Goal: Book appointment/travel/reservation

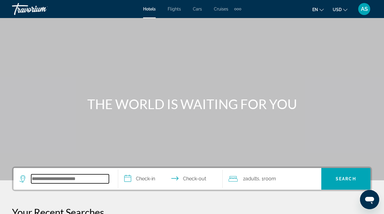
click at [59, 179] on input "Search widget" at bounding box center [70, 178] width 78 height 9
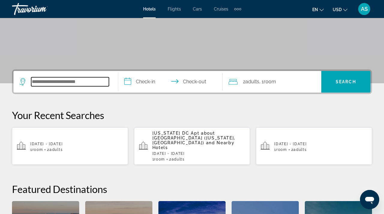
scroll to position [95, 0]
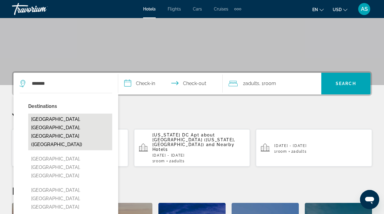
click at [77, 118] on button "San Diego, CA, United States (SAN)" at bounding box center [70, 131] width 84 height 37
type input "**********"
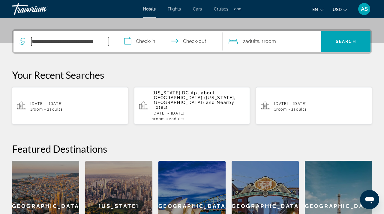
scroll to position [147, 0]
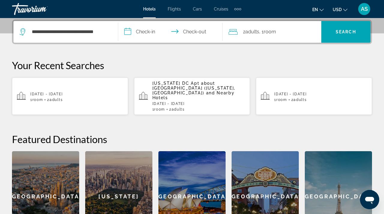
click at [127, 29] on input "**********" at bounding box center [171, 32] width 107 height 23
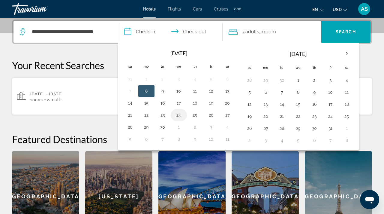
click at [180, 115] on button "24" at bounding box center [179, 115] width 10 height 8
click at [194, 114] on button "25" at bounding box center [195, 115] width 10 height 8
type input "**********"
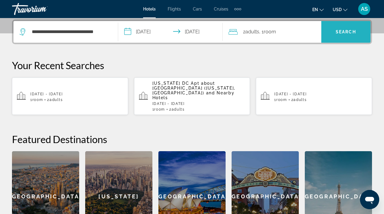
click at [354, 32] on span "Search" at bounding box center [346, 31] width 20 height 5
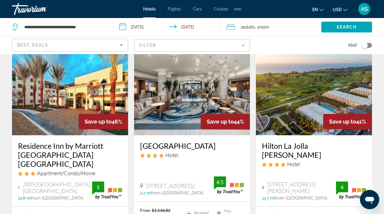
scroll to position [37, 0]
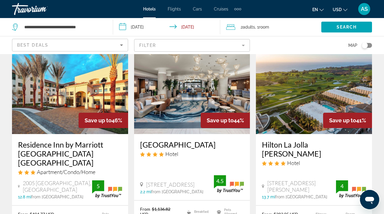
click at [366, 44] on div "Toggle map" at bounding box center [365, 45] width 6 height 6
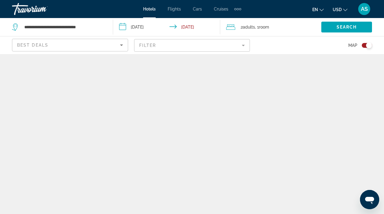
scroll to position [0, 0]
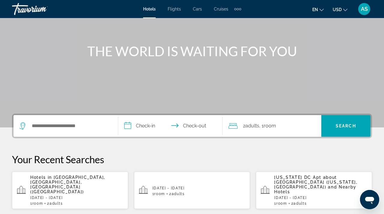
scroll to position [44, 0]
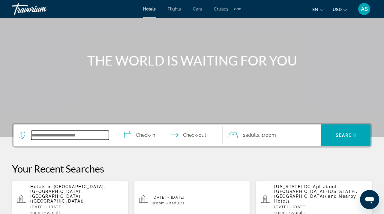
click at [32, 134] on input "Search widget" at bounding box center [70, 135] width 78 height 9
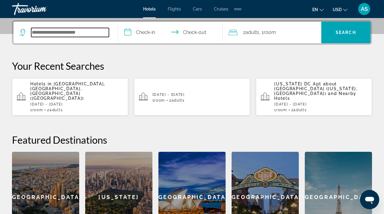
scroll to position [147, 0]
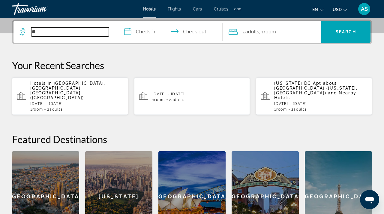
type input "*"
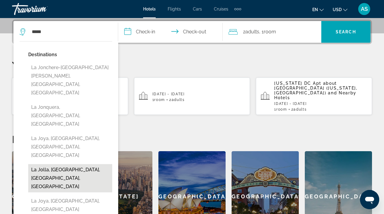
click at [45, 164] on button "La Jolla, [GEOGRAPHIC_DATA], [GEOGRAPHIC_DATA], [GEOGRAPHIC_DATA]" at bounding box center [70, 178] width 84 height 28
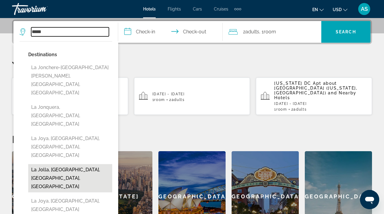
type input "**********"
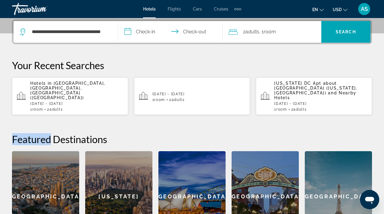
click at [45, 116] on div "**********" at bounding box center [192, 131] width 384 height 222
click at [128, 30] on input "**********" at bounding box center [171, 32] width 107 height 23
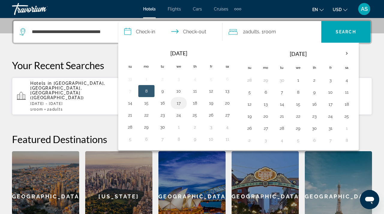
click at [179, 102] on button "17" at bounding box center [179, 103] width 10 height 8
click at [196, 103] on button "18" at bounding box center [195, 103] width 10 height 8
type input "**********"
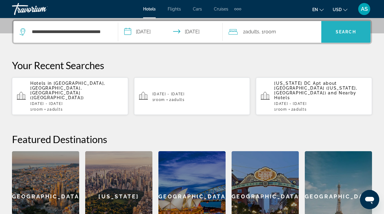
click at [346, 30] on span "Search" at bounding box center [346, 31] width 20 height 5
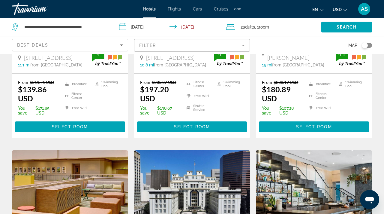
scroll to position [179, 0]
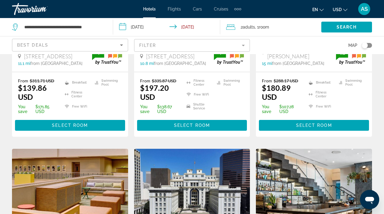
click at [160, 43] on mat-form-field "Filter" at bounding box center [192, 45] width 116 height 13
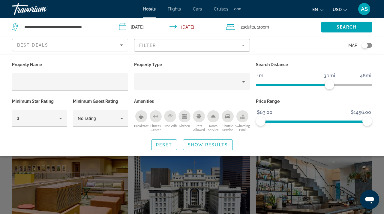
click at [370, 44] on div "Toggle map" at bounding box center [367, 45] width 10 height 5
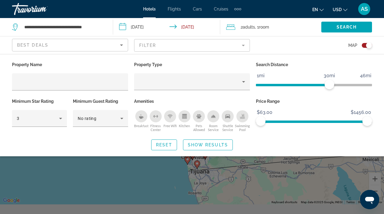
scroll to position [9, 0]
click at [141, 181] on div "Search widget" at bounding box center [192, 152] width 384 height 124
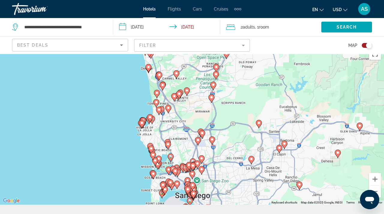
click at [143, 124] on image "Main content" at bounding box center [142, 123] width 4 height 4
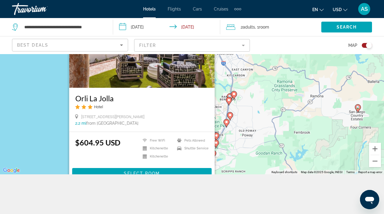
scroll to position [40, 0]
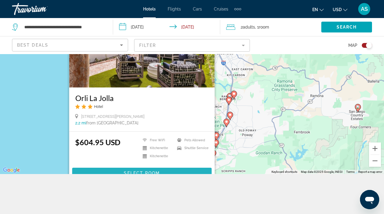
click at [146, 170] on span "Main content" at bounding box center [142, 173] width 140 height 14
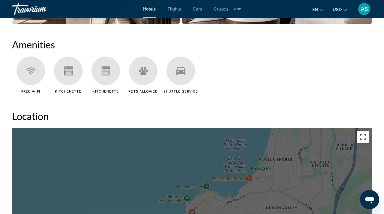
scroll to position [648, 0]
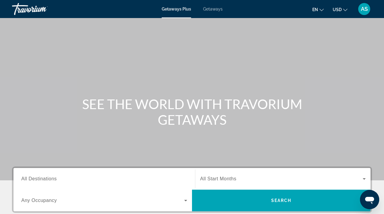
click at [214, 10] on span "Getaways" at bounding box center [213, 9] width 20 height 5
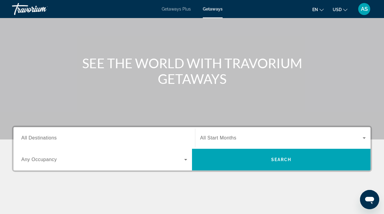
scroll to position [41, 0]
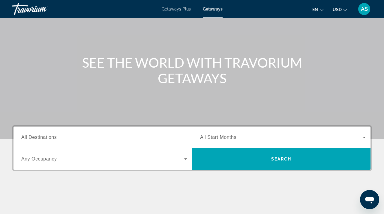
click at [27, 139] on span "All Destinations" at bounding box center [38, 136] width 35 height 5
click at [27, 139] on input "Destination All Destinations" at bounding box center [104, 137] width 166 height 7
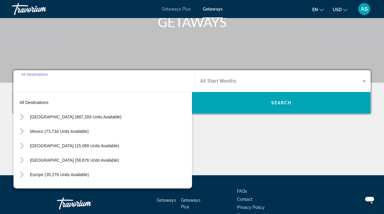
scroll to position [132, 0]
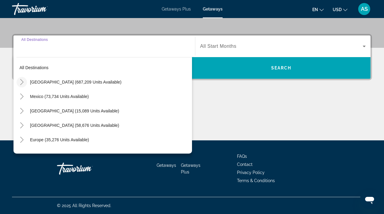
click at [24, 81] on icon "Toggle United States (687,209 units available)" at bounding box center [22, 82] width 6 height 6
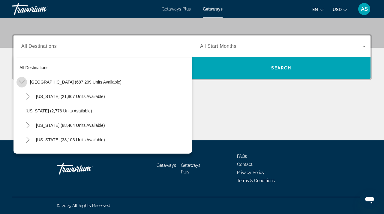
scroll to position [17, 0]
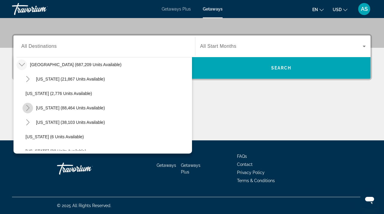
click at [29, 108] on icon "Toggle California (88,464 units available)" at bounding box center [28, 108] width 6 height 6
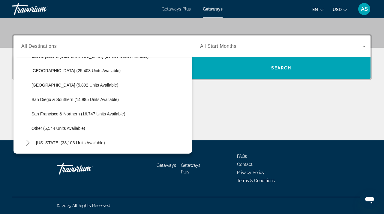
scroll to position [83, 0]
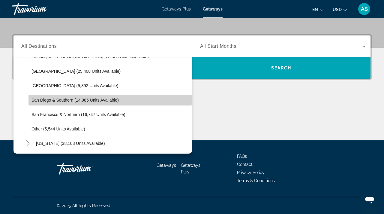
click at [41, 101] on span "San Diego & Southern (14,985 units available)" at bounding box center [75, 100] width 87 height 5
type input "**********"
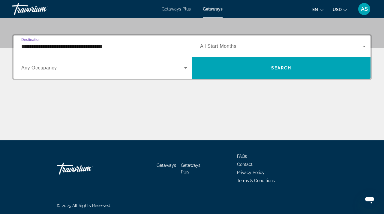
click at [218, 45] on span "All Start Months" at bounding box center [218, 46] width 36 height 5
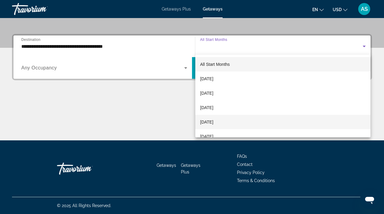
click at [213, 122] on span "[DATE]" at bounding box center [206, 121] width 13 height 7
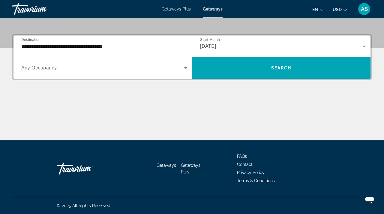
click at [33, 67] on span "Any Occupancy" at bounding box center [39, 67] width 36 height 5
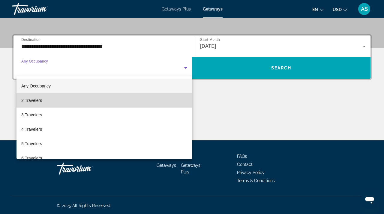
click at [25, 99] on span "2 Travelers" at bounding box center [31, 100] width 21 height 7
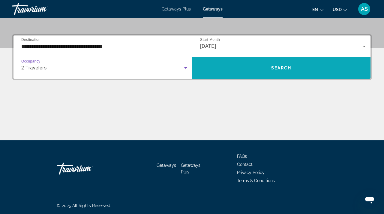
click at [283, 65] on span "Search" at bounding box center [281, 67] width 20 height 5
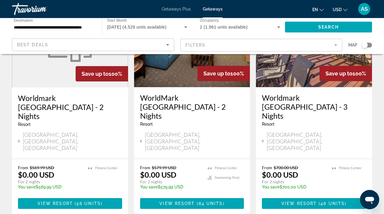
scroll to position [85, 0]
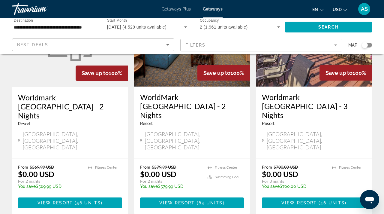
click at [365, 43] on div "Search widget" at bounding box center [365, 45] width 6 height 6
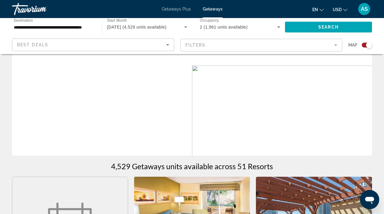
scroll to position [271, 0]
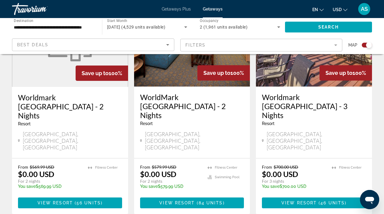
click at [367, 44] on div "Search widget" at bounding box center [369, 45] width 6 height 6
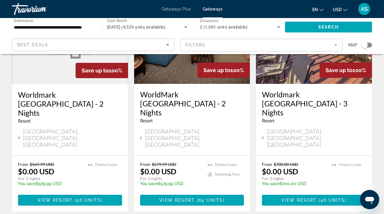
scroll to position [86, 0]
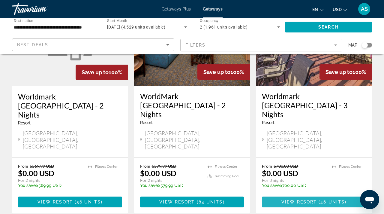
click at [297, 199] on span "View Resort" at bounding box center [298, 201] width 35 height 5
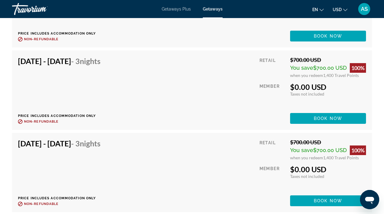
scroll to position [2116, 0]
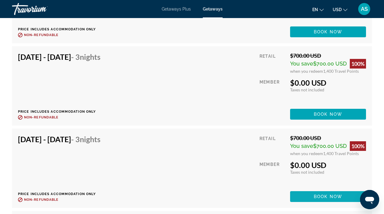
click at [311, 190] on span "Main content" at bounding box center [328, 196] width 76 height 14
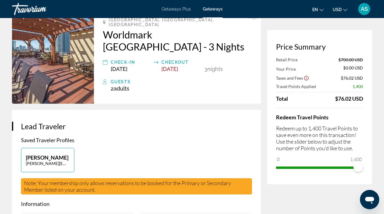
scroll to position [43, 0]
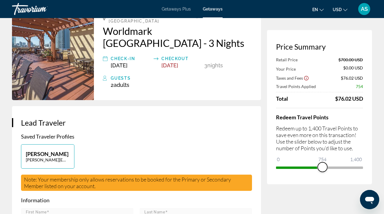
drag, startPoint x: 356, startPoint y: 166, endPoint x: 323, endPoint y: 170, distance: 33.2
click at [323, 170] on span "ngx-slider" at bounding box center [323, 167] width 10 height 10
drag, startPoint x: 322, startPoint y: 167, endPoint x: 384, endPoint y: 162, distance: 62.0
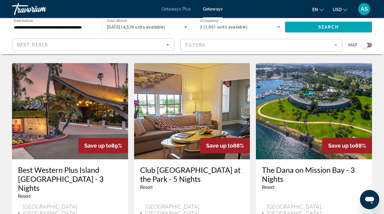
scroll to position [734, 0]
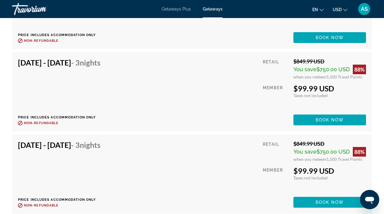
scroll to position [2168, 0]
